Goal: Task Accomplishment & Management: Use online tool/utility

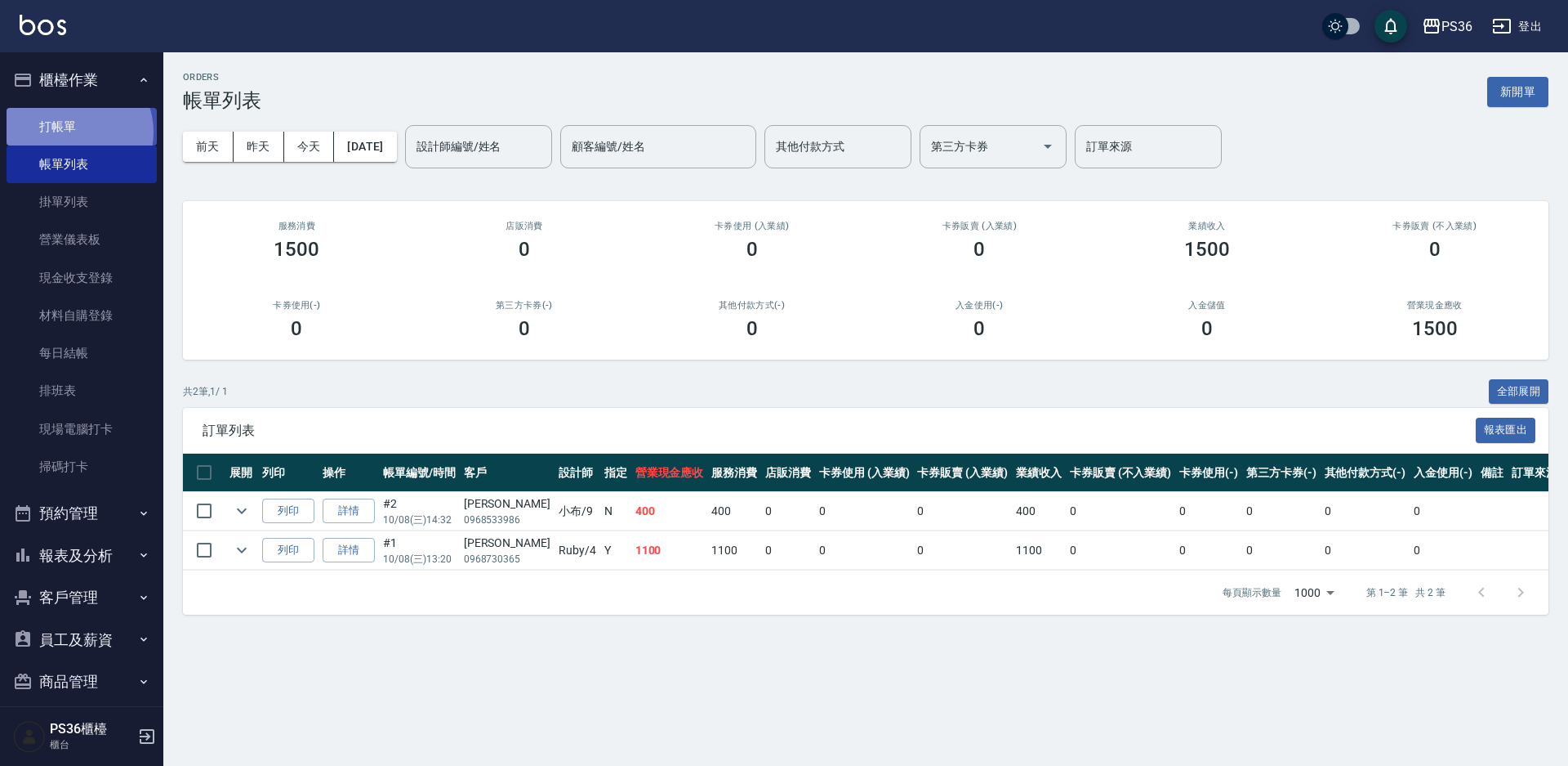
click at [75, 131] on link "打帳單" at bounding box center [82, 126] width 150 height 38
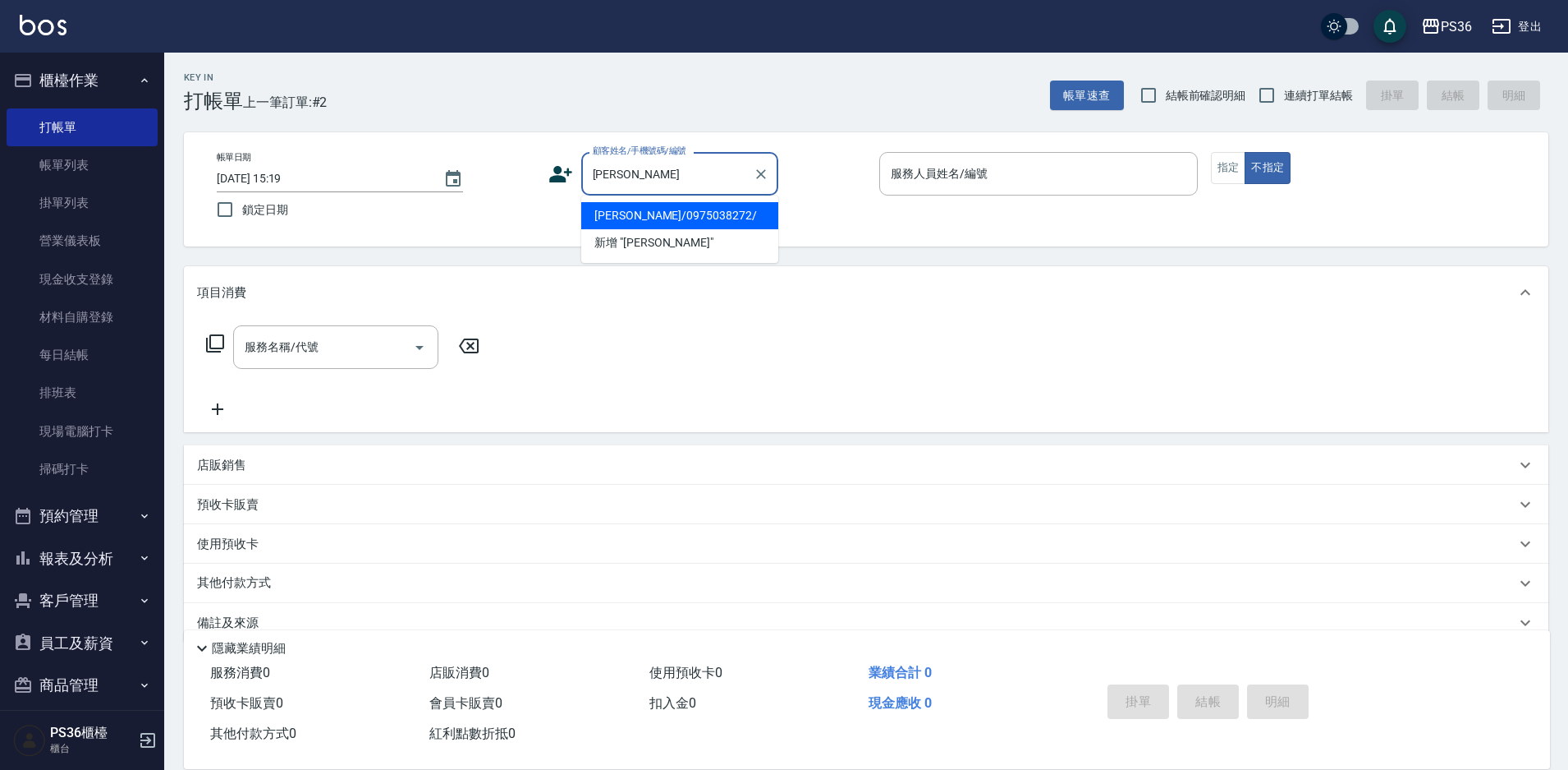
click at [659, 209] on li "[PERSON_NAME]/0975038272/" at bounding box center [679, 216] width 197 height 27
type input "[PERSON_NAME]/0975038272/"
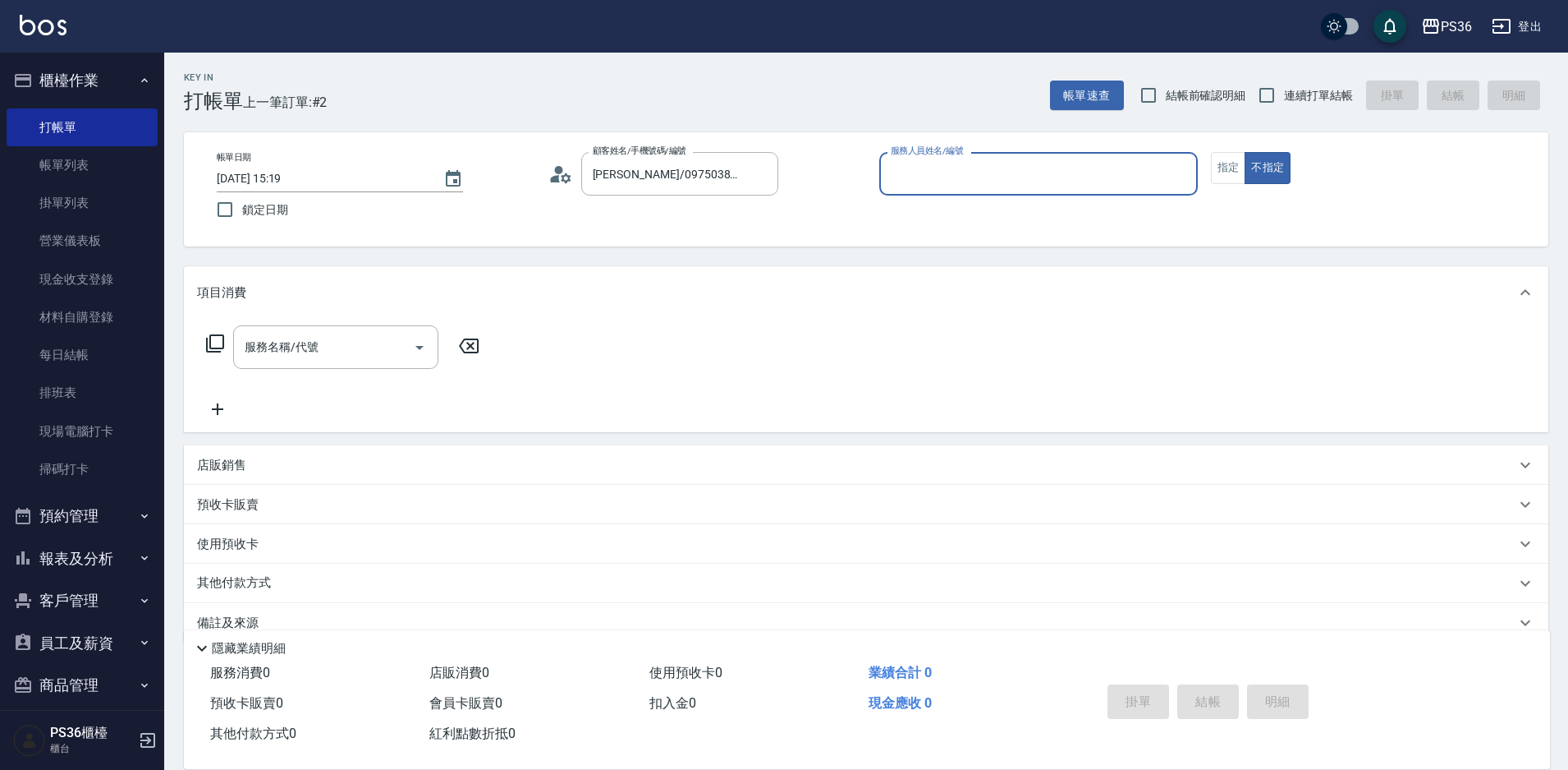
type input "Ruby-4"
click at [316, 376] on div "服務名稱/代號 服務名稱/代號" at bounding box center [343, 372] width 292 height 94
click at [306, 356] on input "服務名稱/代號" at bounding box center [324, 347] width 166 height 29
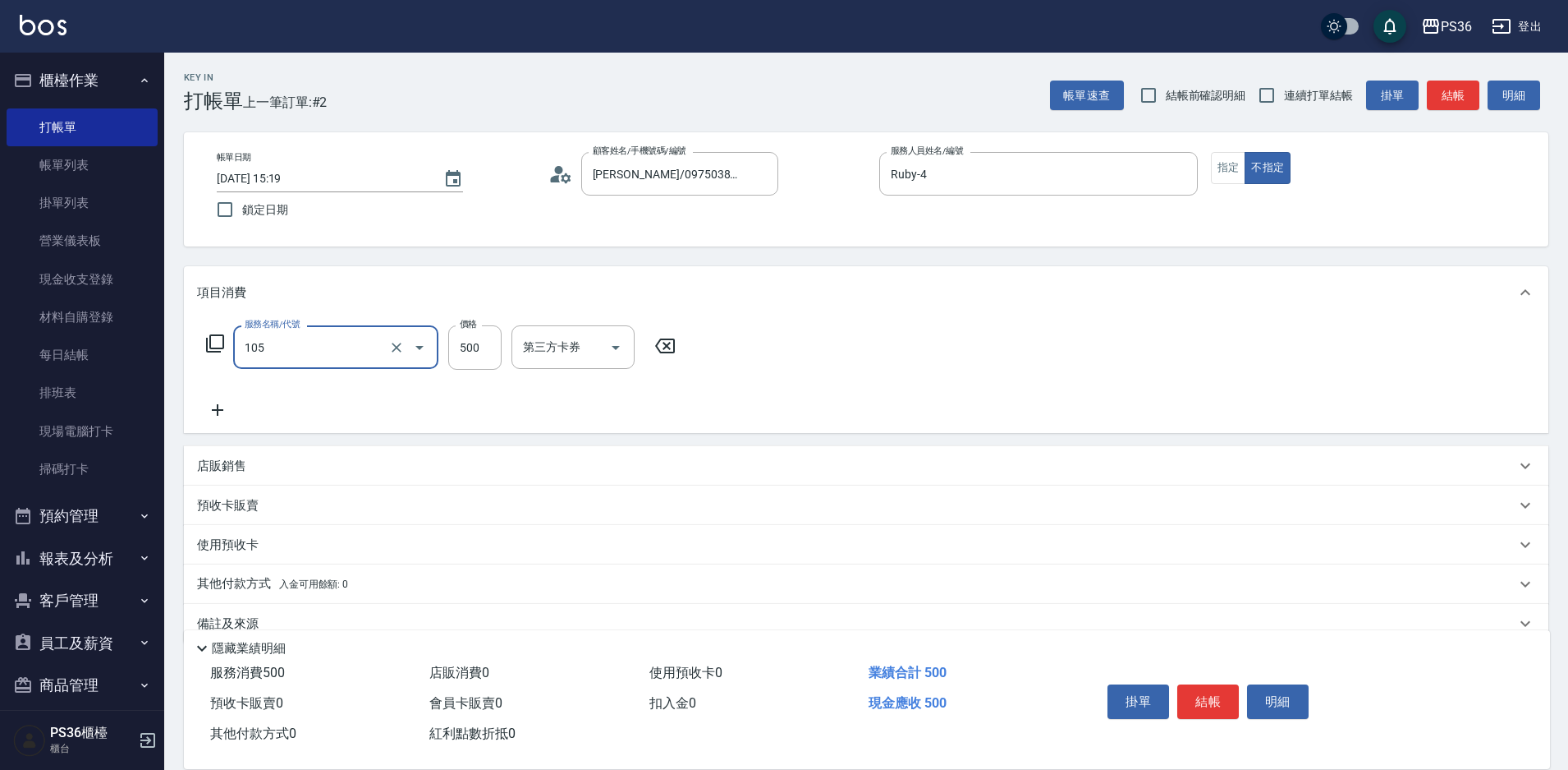
type input "A級單剪(105)"
click at [212, 412] on icon at bounding box center [217, 409] width 41 height 19
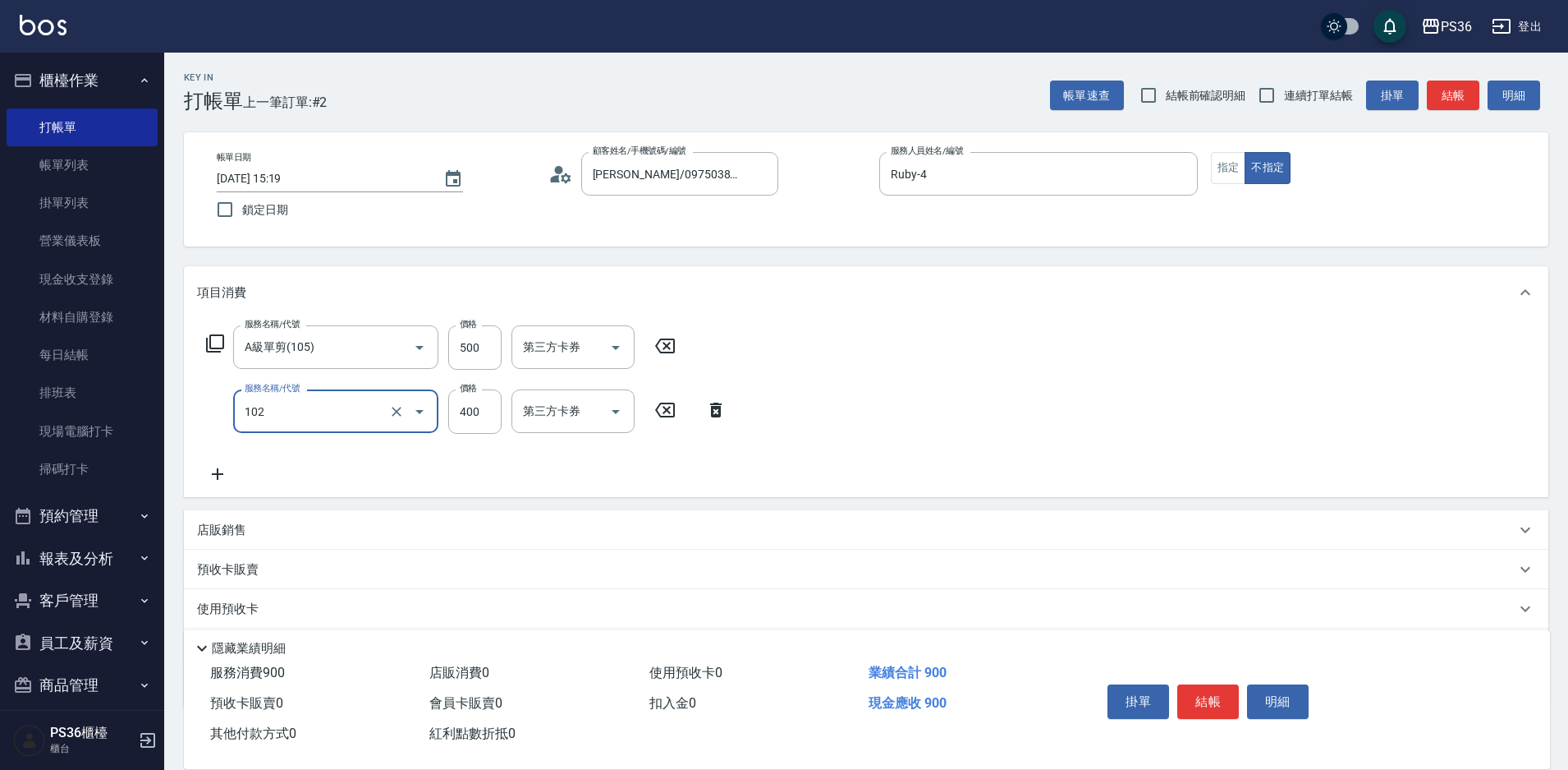
type input "精油洗髮(102)"
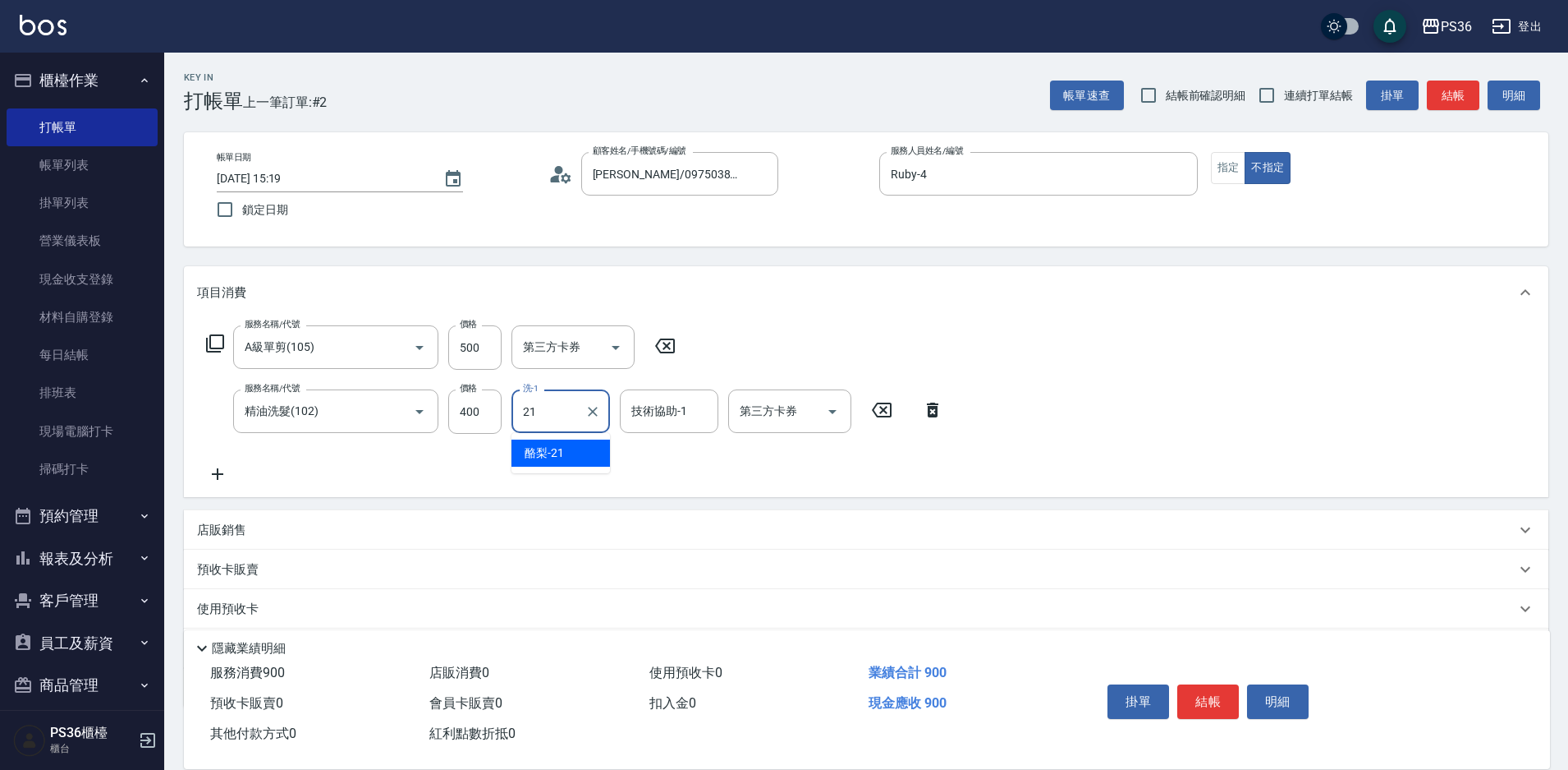
type input "酪梨-21"
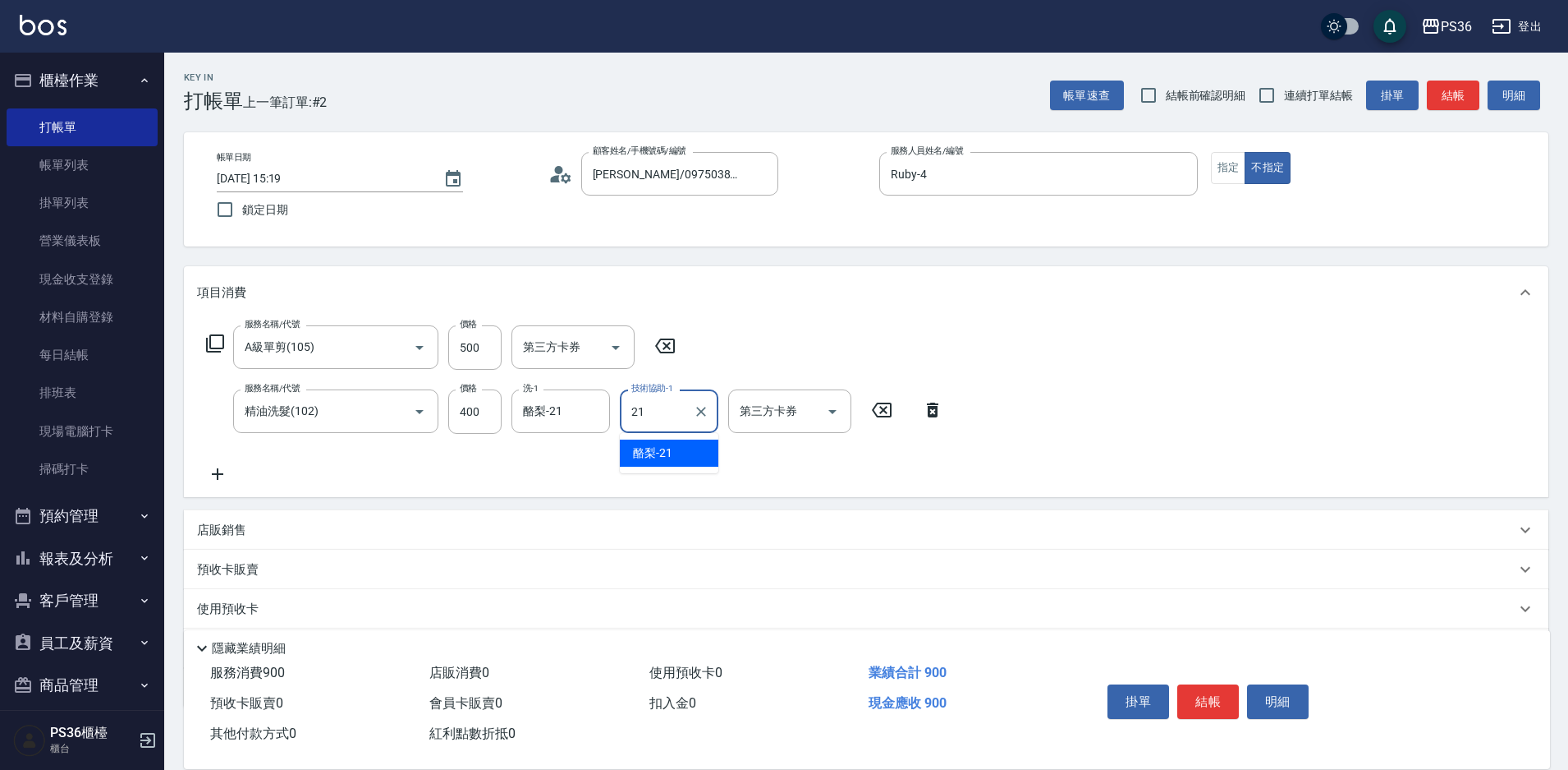
type input "酪梨-21"
click at [1232, 161] on button "指定" at bounding box center [1229, 168] width 35 height 32
click at [1223, 708] on button "結帳" at bounding box center [1208, 702] width 62 height 35
